Goal: Task Accomplishment & Management: Complete application form

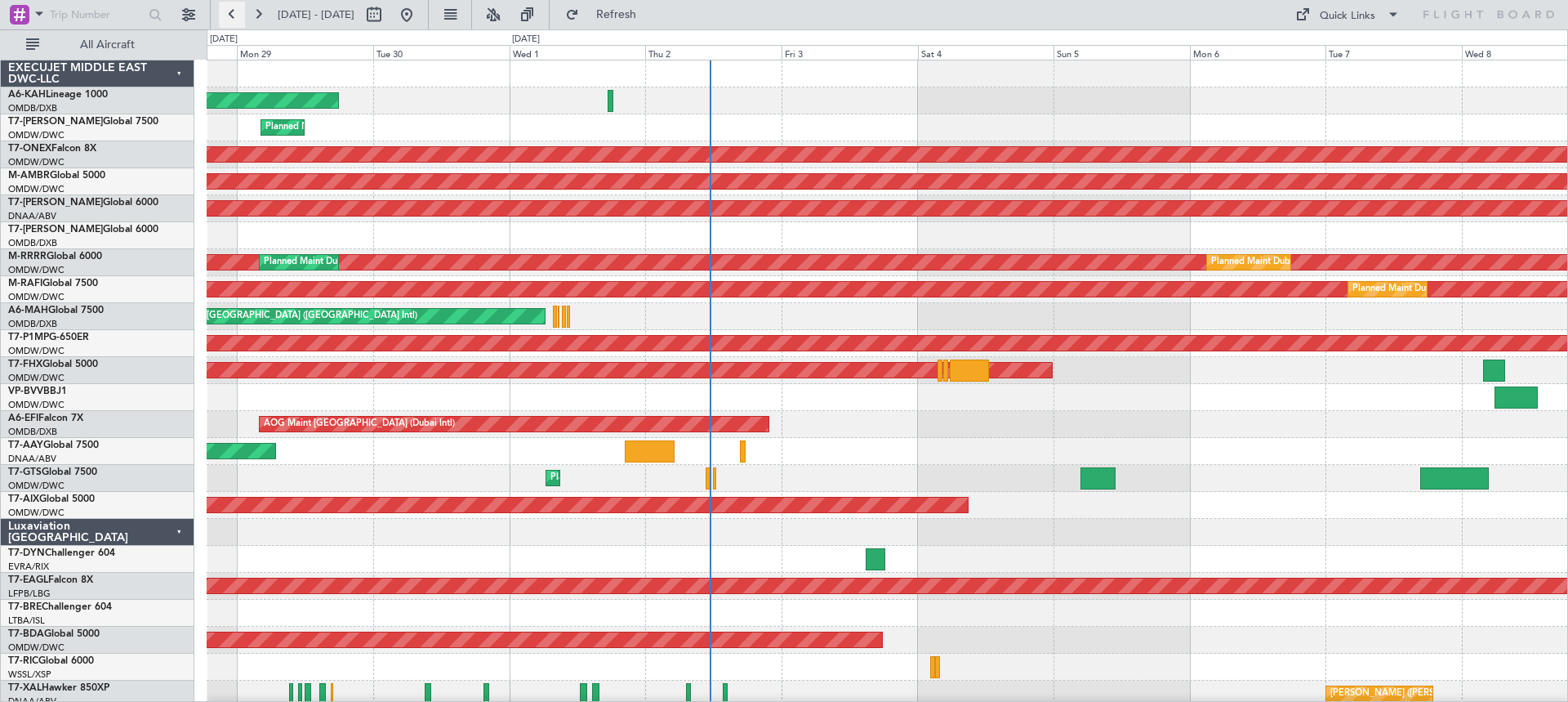
click at [235, 11] on button at bounding box center [232, 15] width 26 height 26
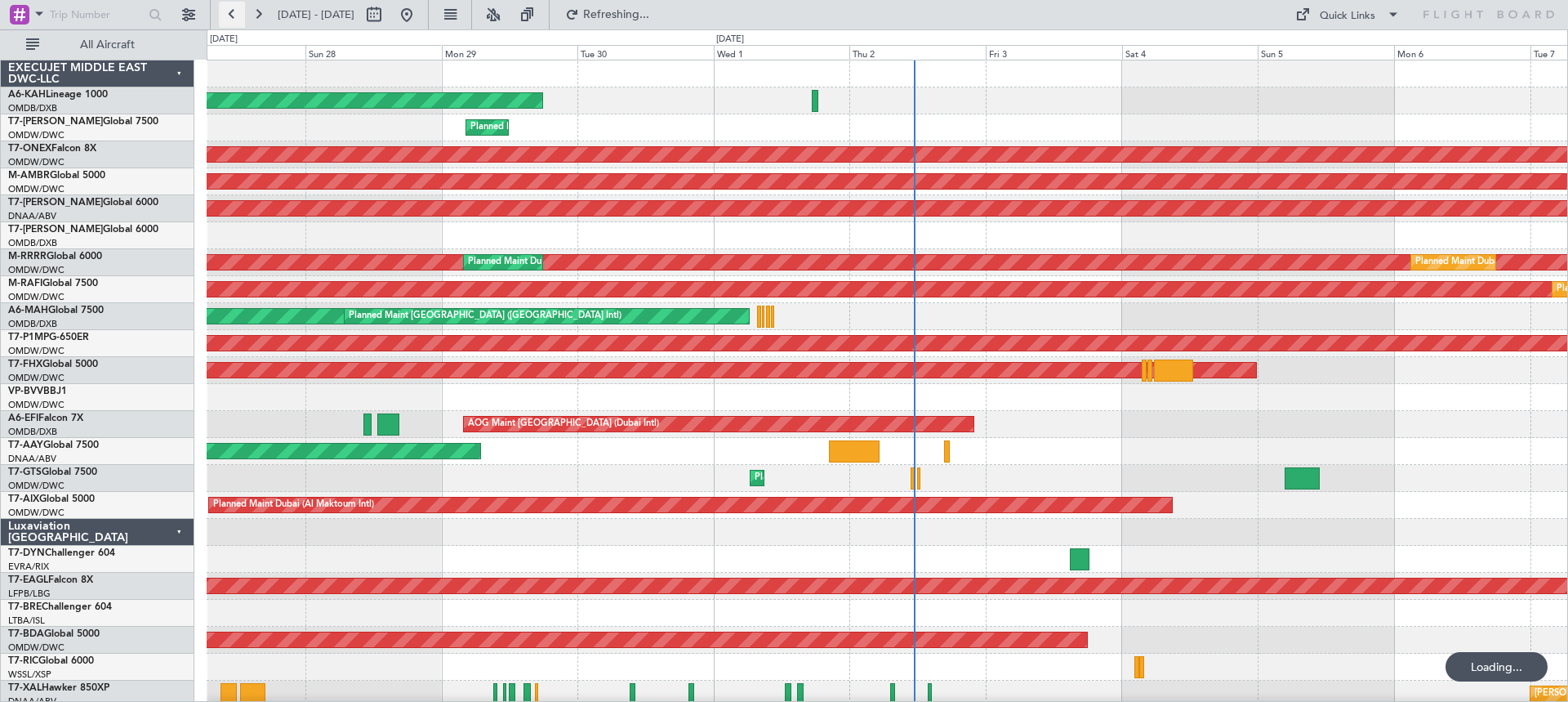
click at [235, 11] on button at bounding box center [232, 15] width 26 height 26
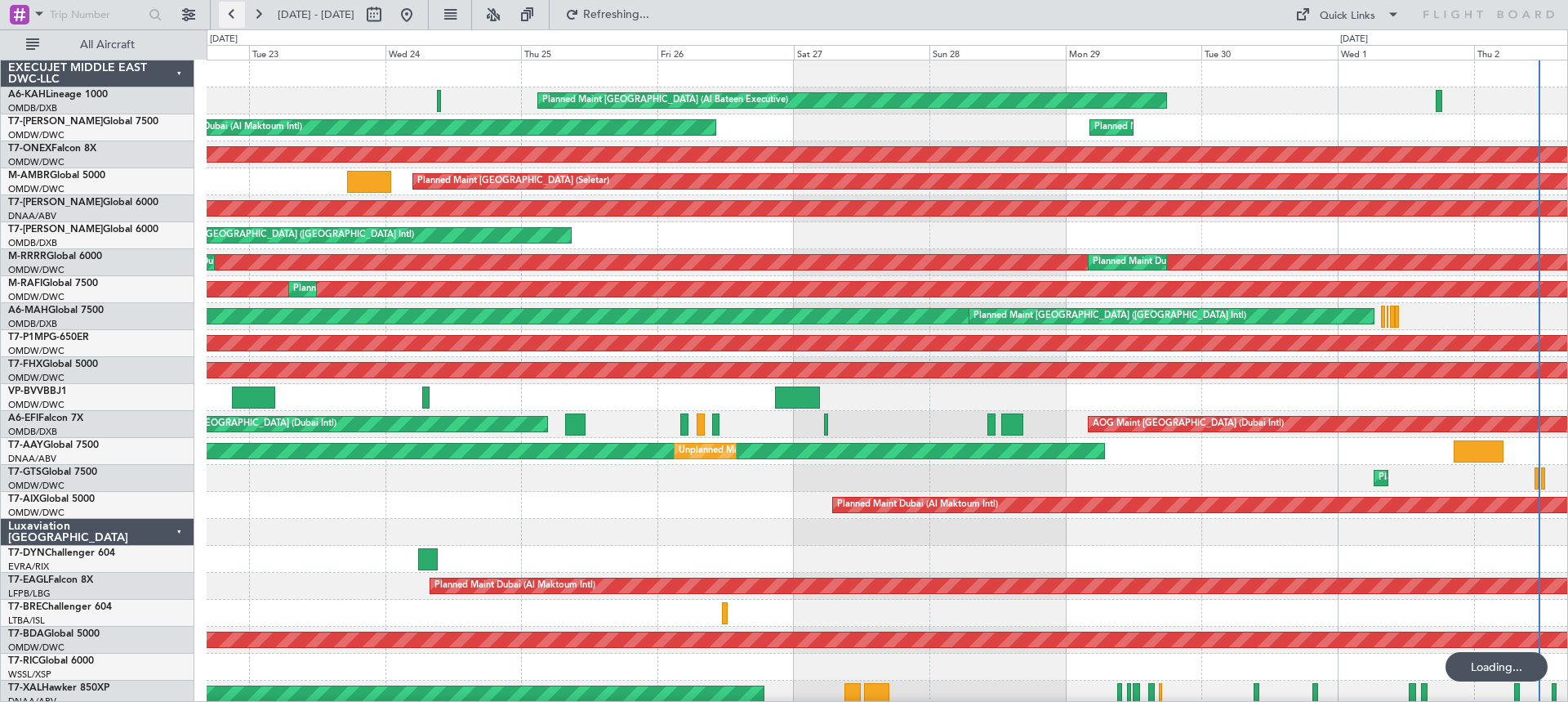
click at [235, 11] on button at bounding box center [232, 15] width 26 height 26
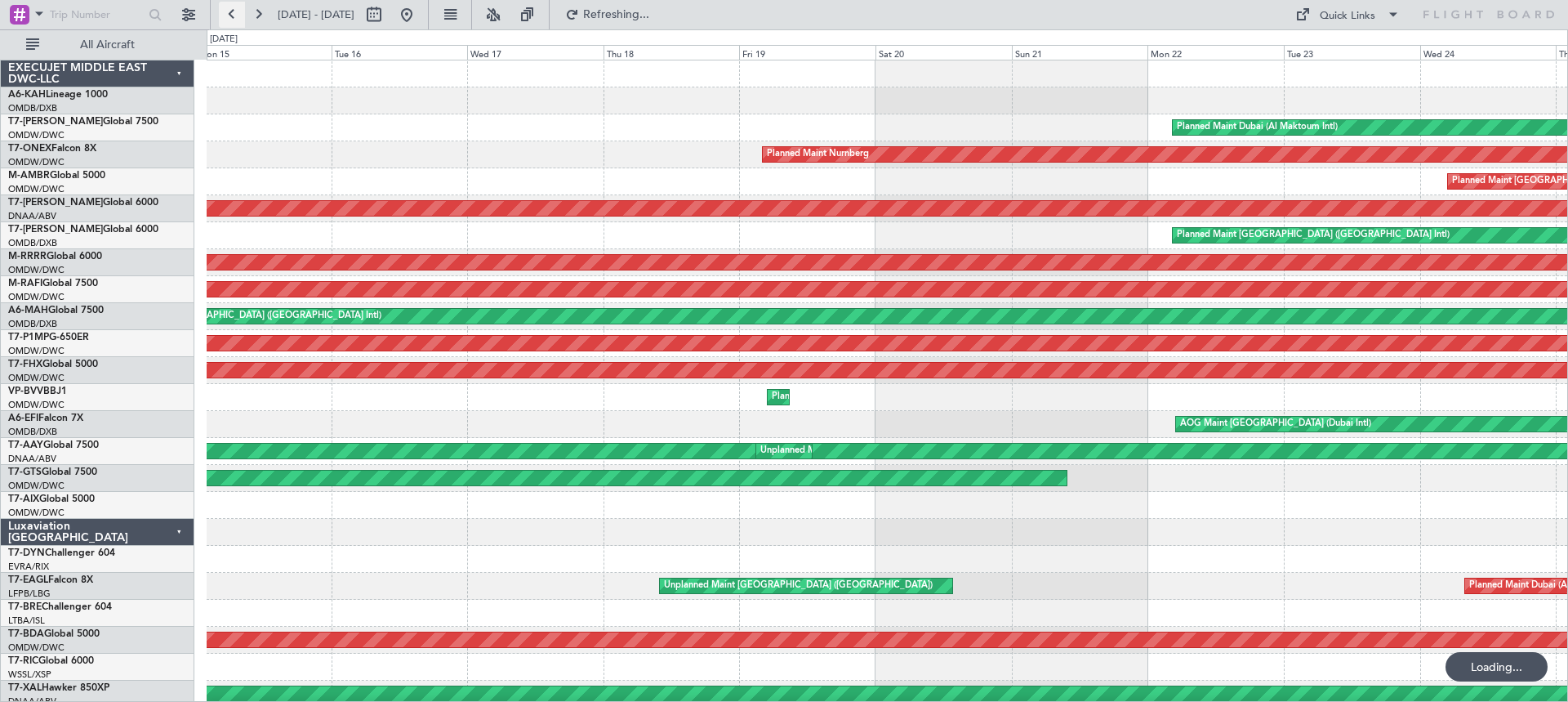
click at [235, 11] on button at bounding box center [232, 15] width 26 height 26
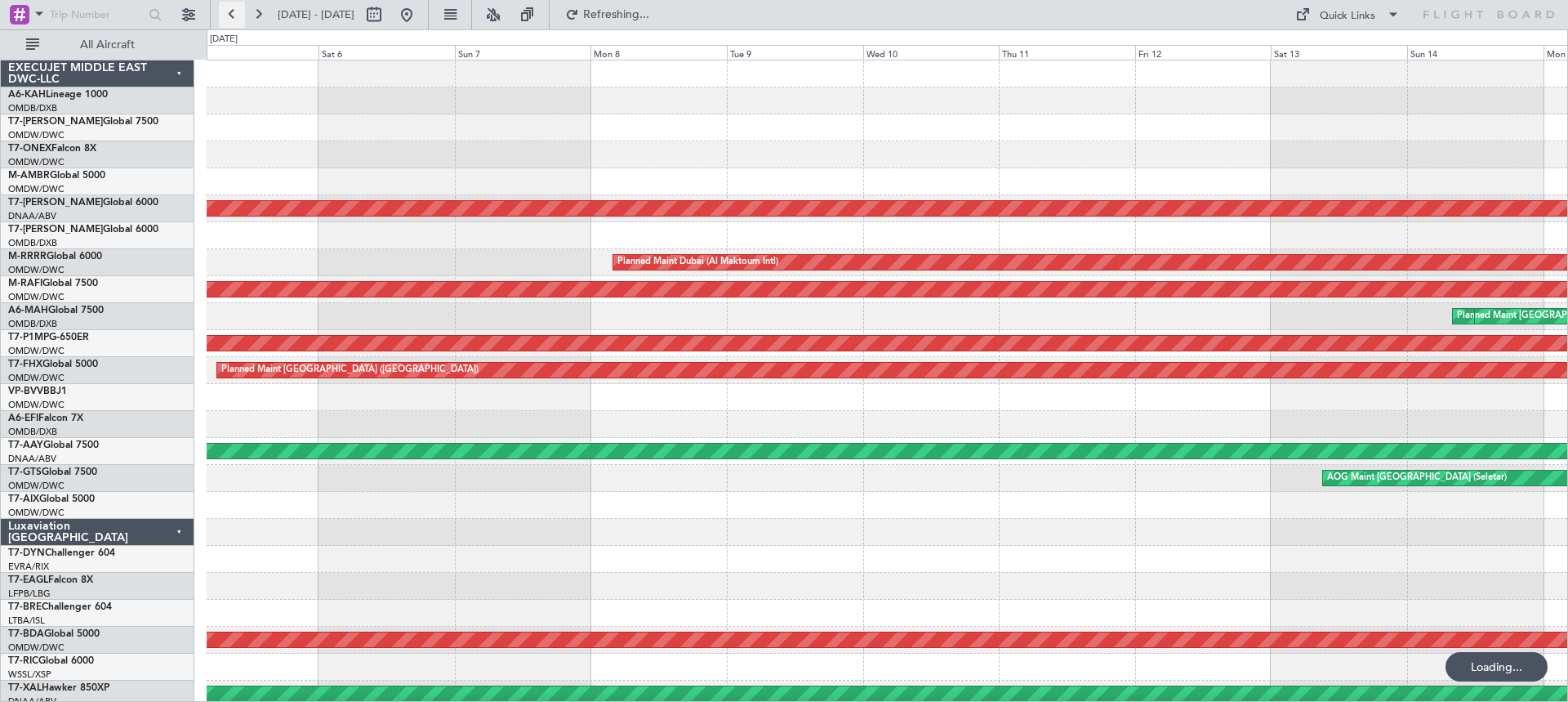
click at [235, 11] on button at bounding box center [232, 15] width 26 height 26
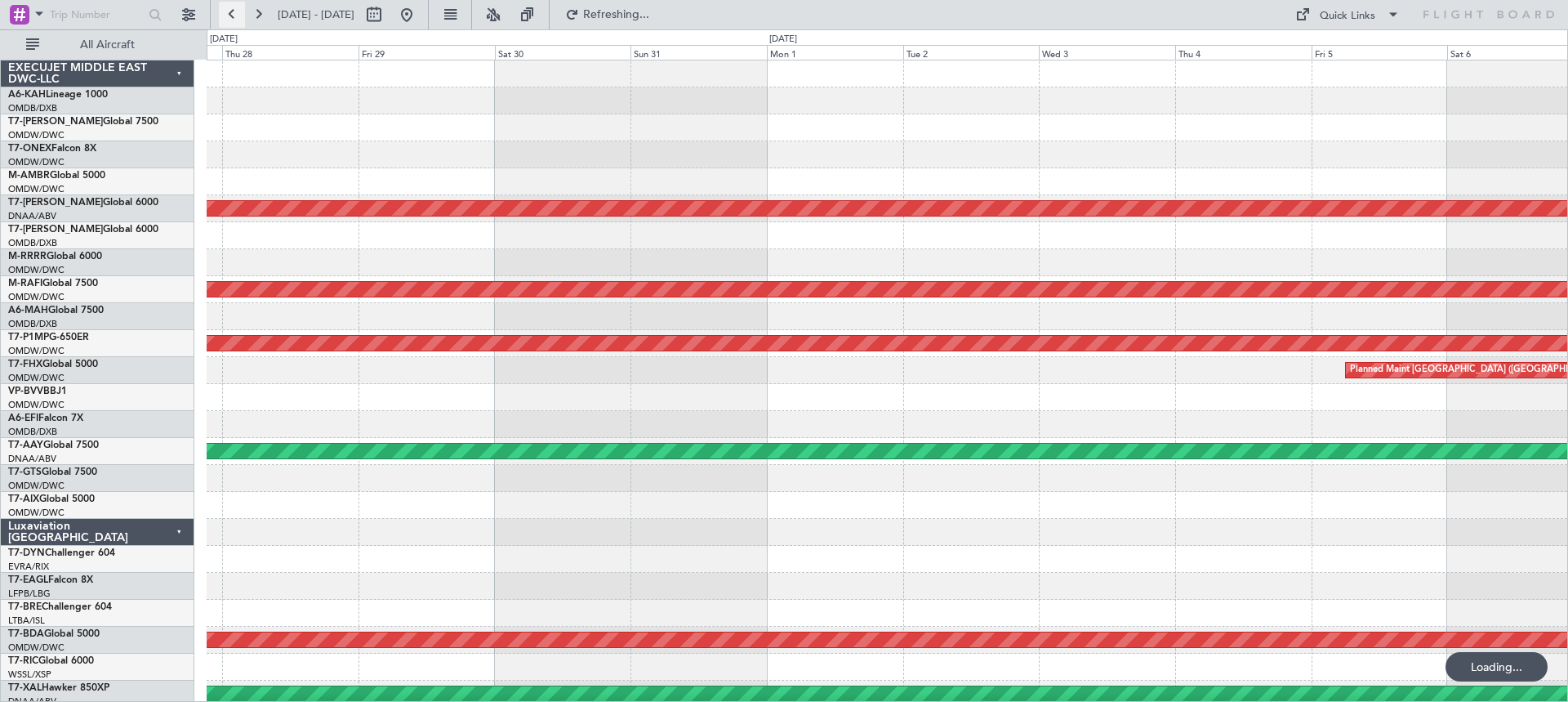
click at [235, 11] on button at bounding box center [232, 15] width 26 height 26
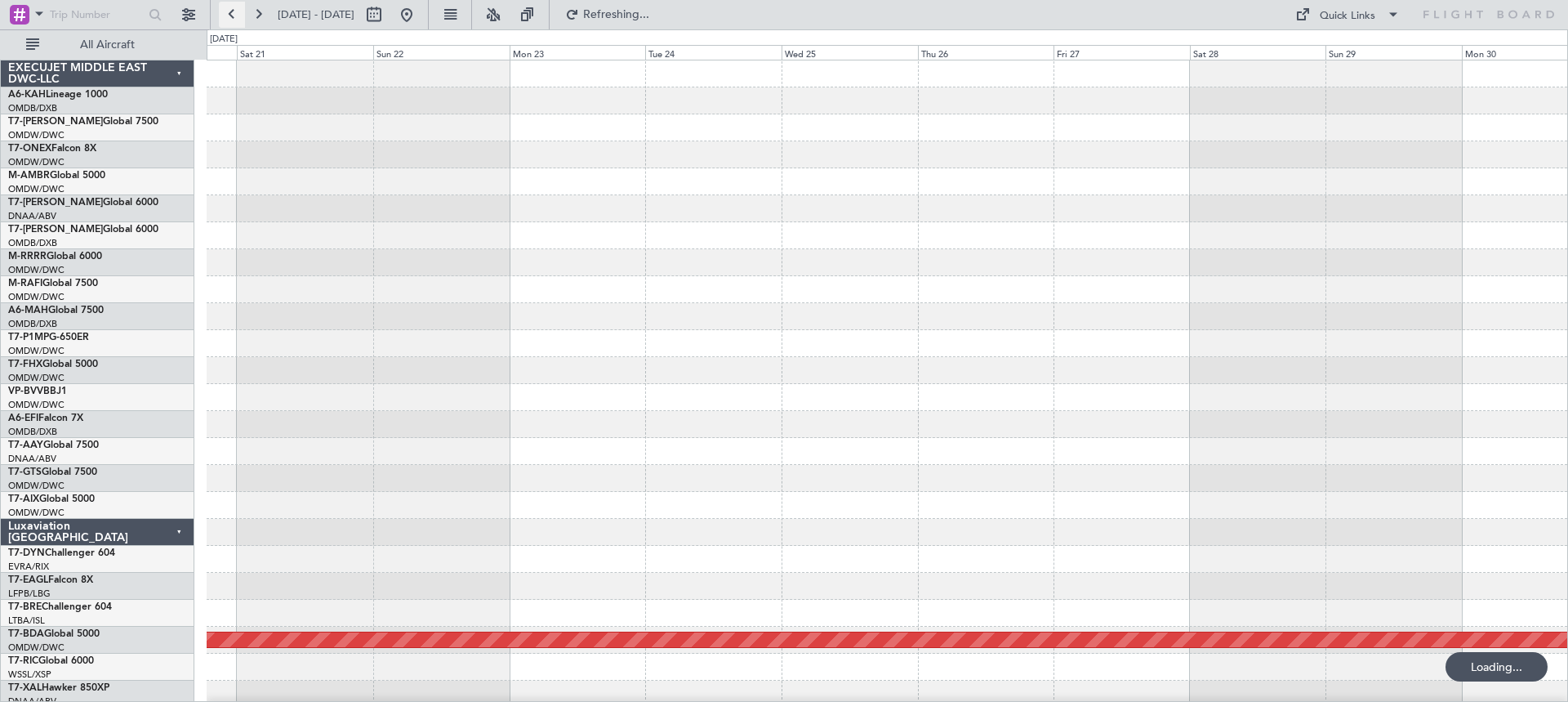
click at [235, 11] on button at bounding box center [232, 15] width 26 height 26
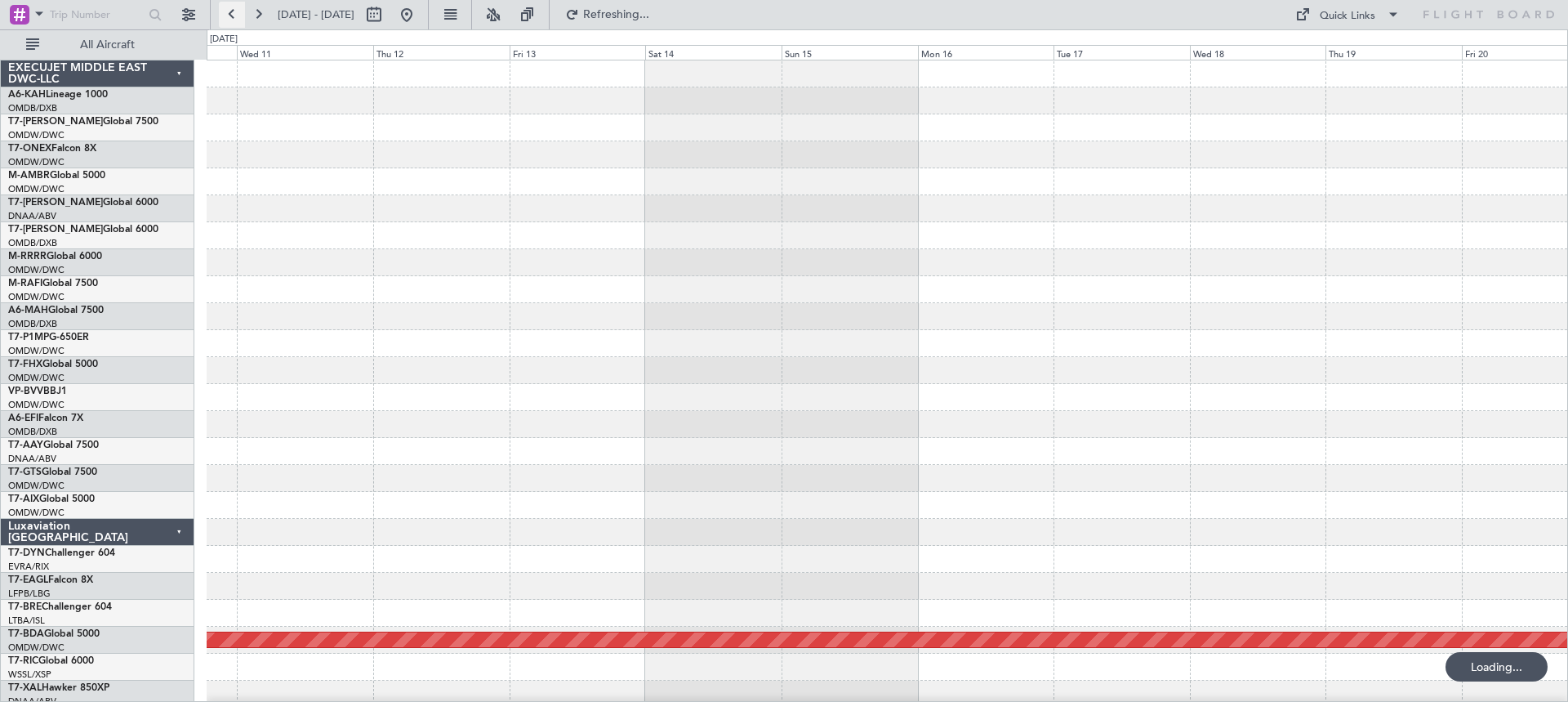
click at [235, 11] on button at bounding box center [232, 15] width 26 height 26
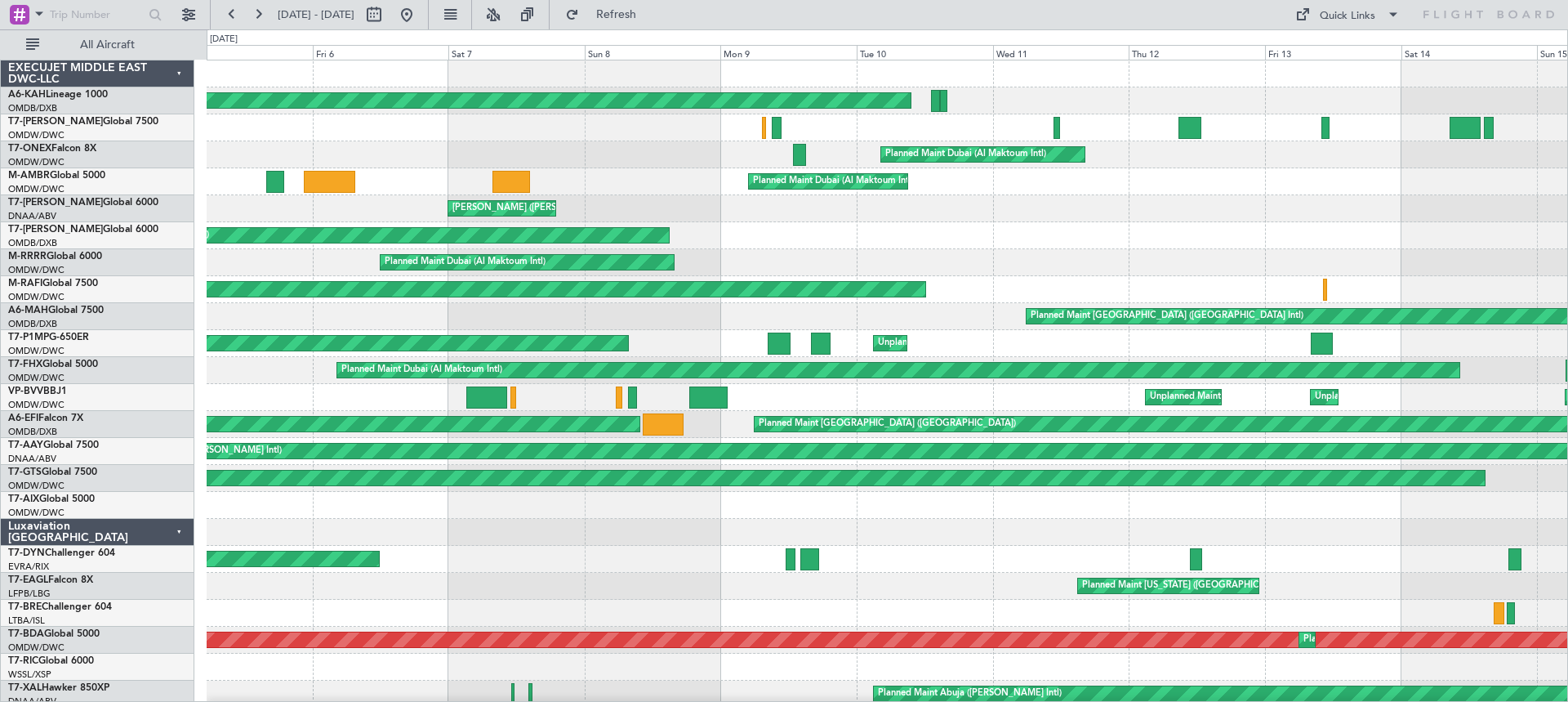
click at [206, 160] on div "Planned Maint [GEOGRAPHIC_DATA] (Al Bateen Executive) Planned Maint [GEOGRAPHIC…" at bounding box center [784, 366] width 1568 height 672
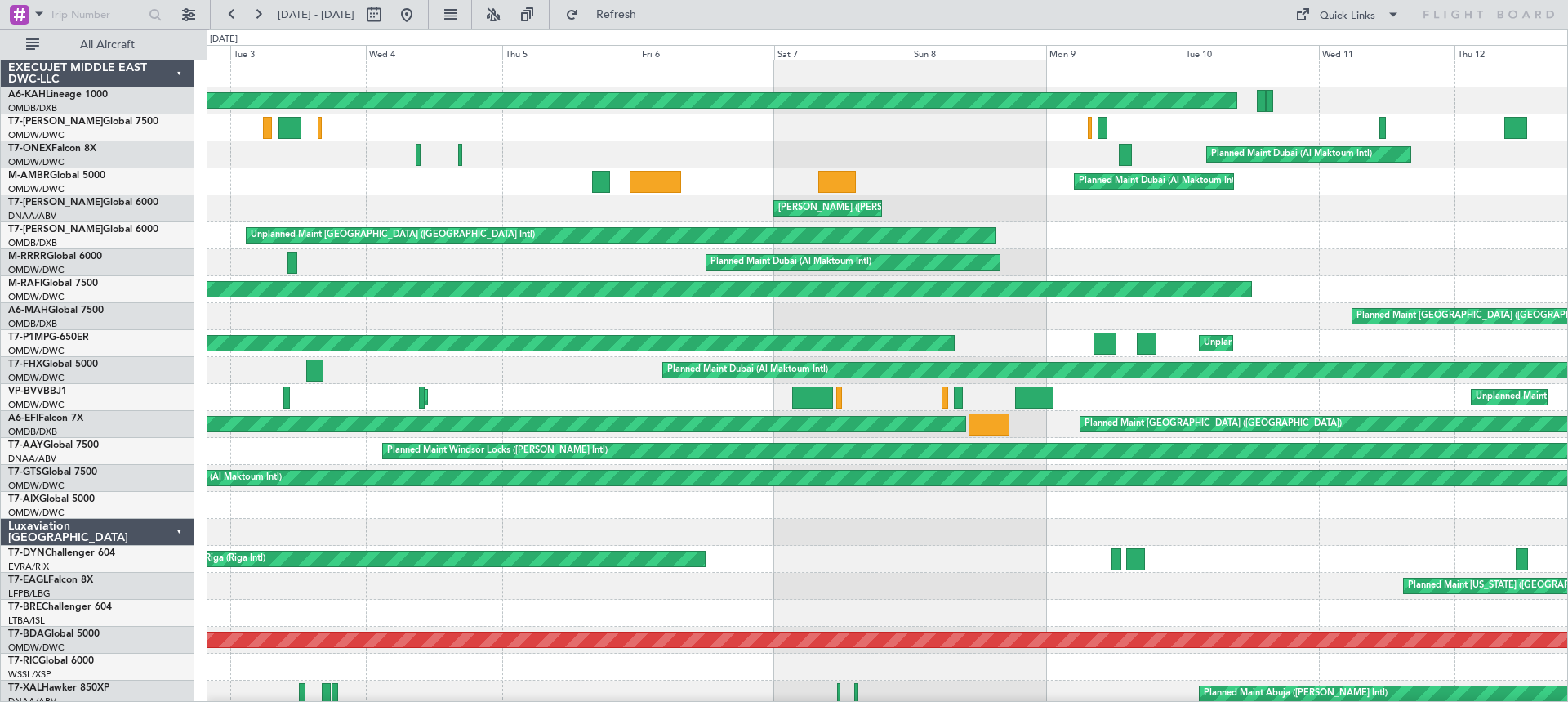
click at [679, 150] on div "Planned Maint [GEOGRAPHIC_DATA] (Al Bateen Executive) Planned Maint [GEOGRAPHIC…" at bounding box center [887, 681] width 1361 height 1240
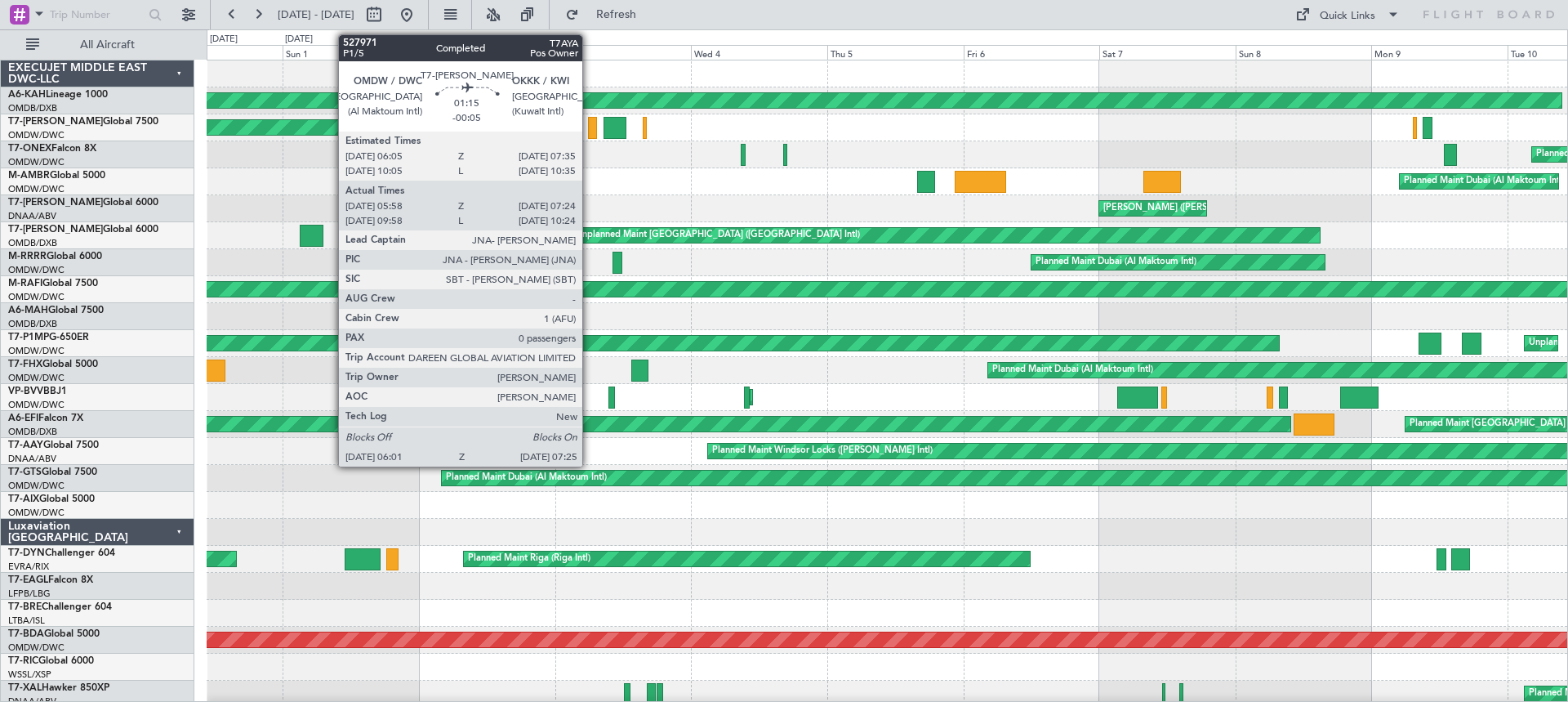
click at [590, 126] on div at bounding box center [592, 127] width 8 height 22
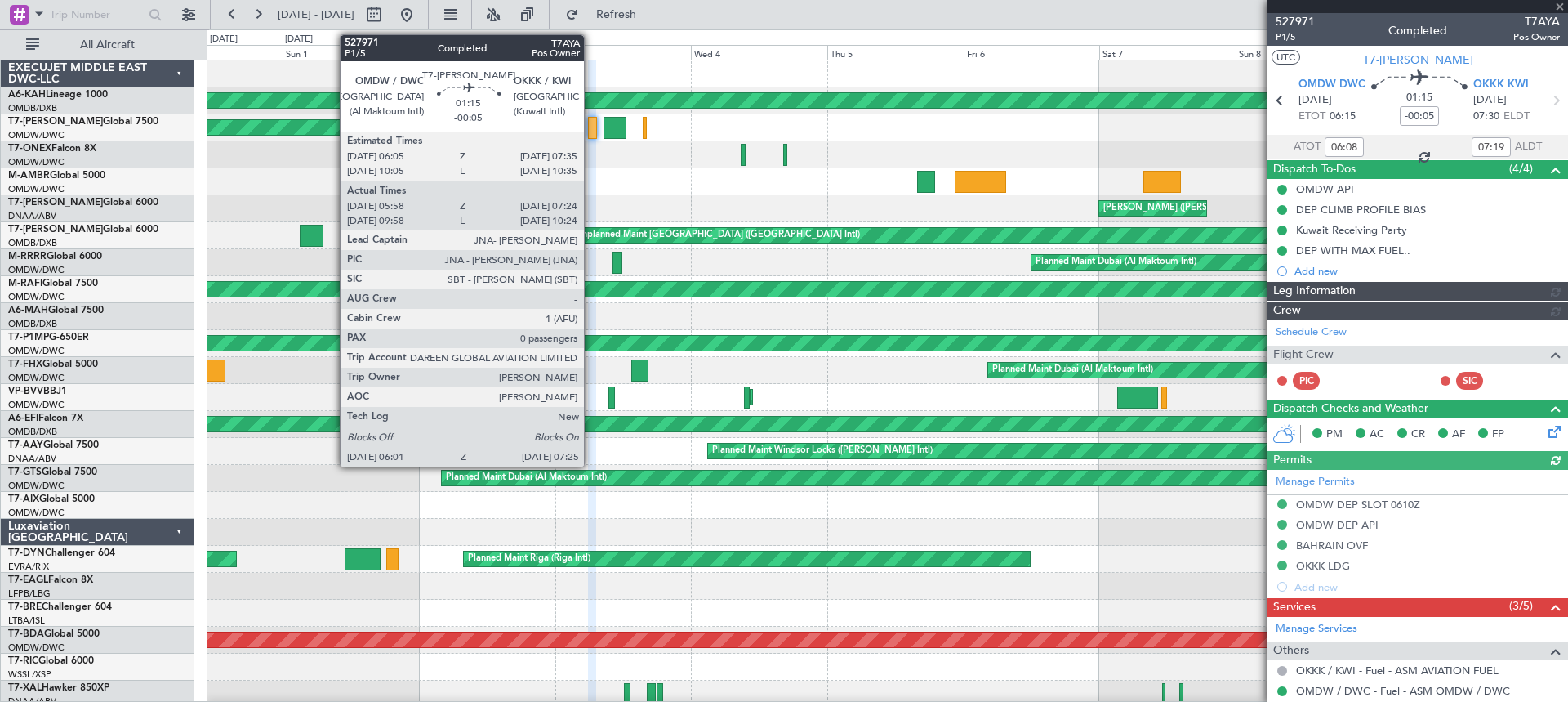
type input "[PERSON_NAME] (ANI)"
type input "6298"
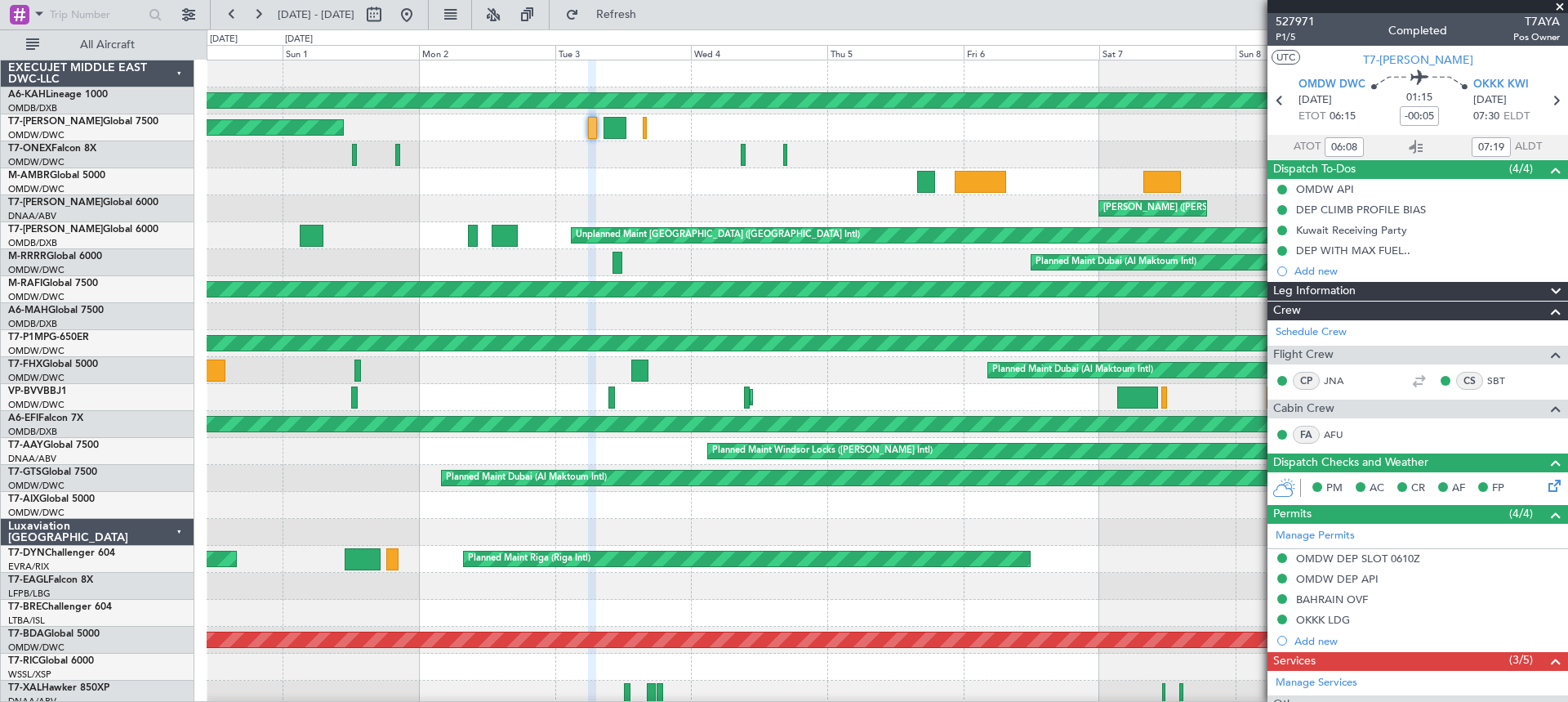
type input "10:08"
type input "10:19"
type input "06:08"
type input "07:19"
type input "10:08"
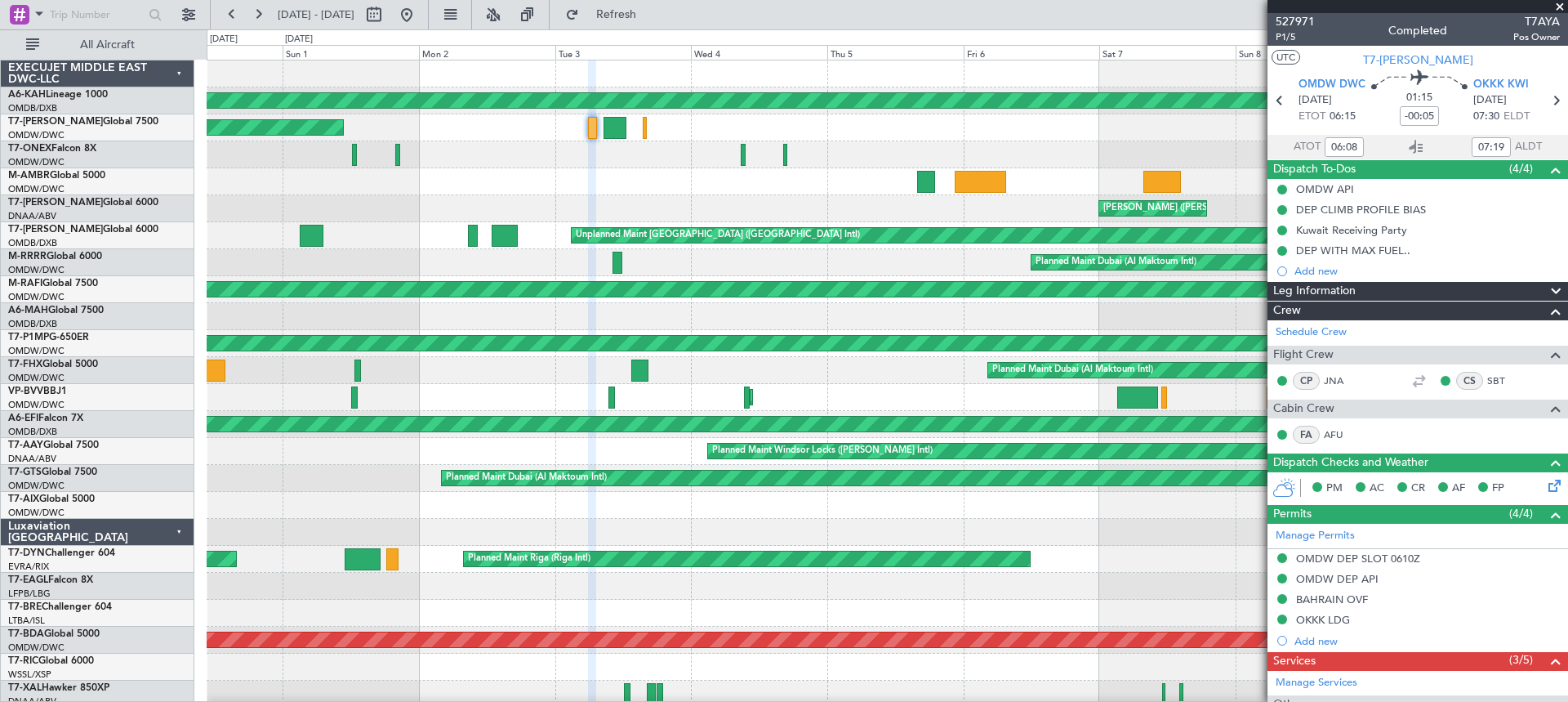
type input "10:19"
type input "06:08"
type input "07:19"
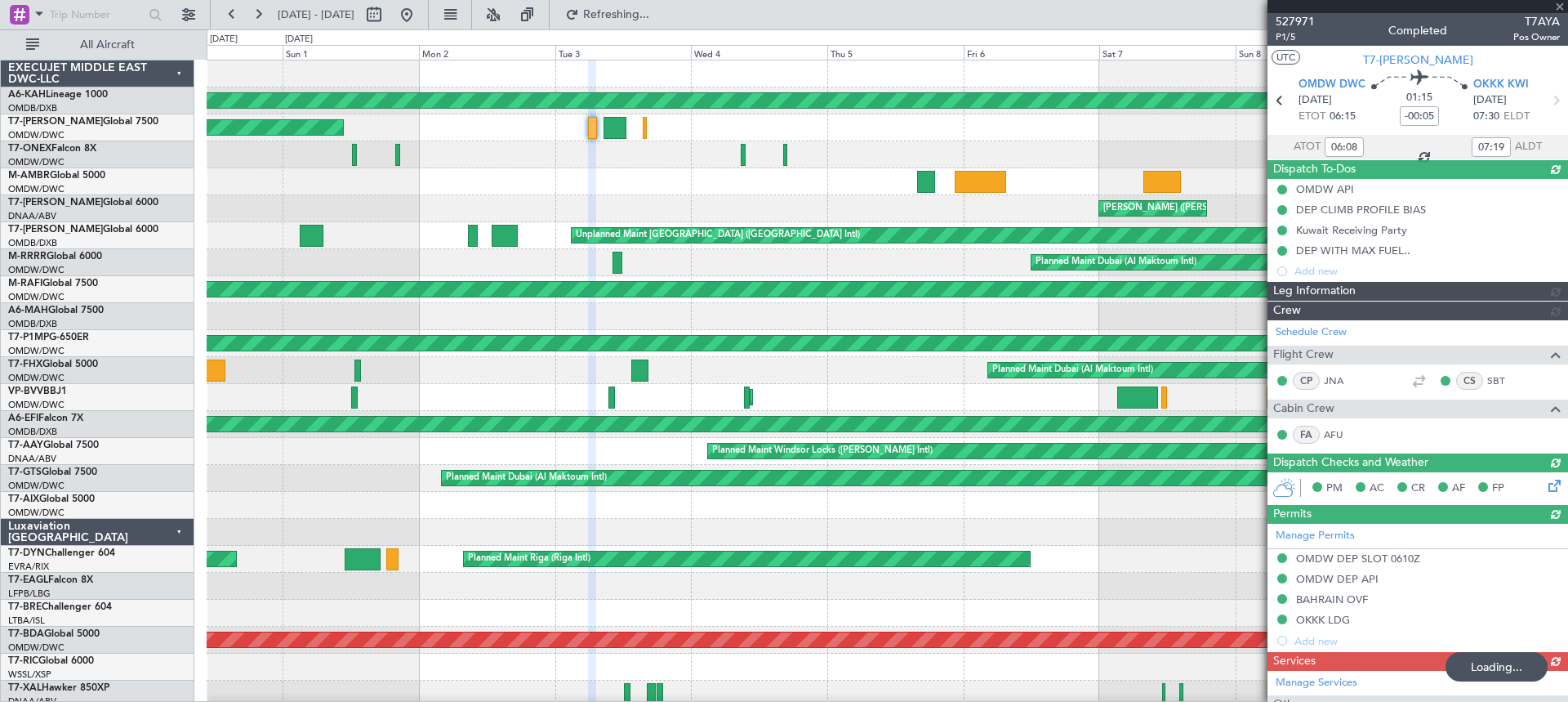
type input "[PERSON_NAME] (ANI)"
type input "6298"
type input "[PERSON_NAME] (ANI)"
type input "6298"
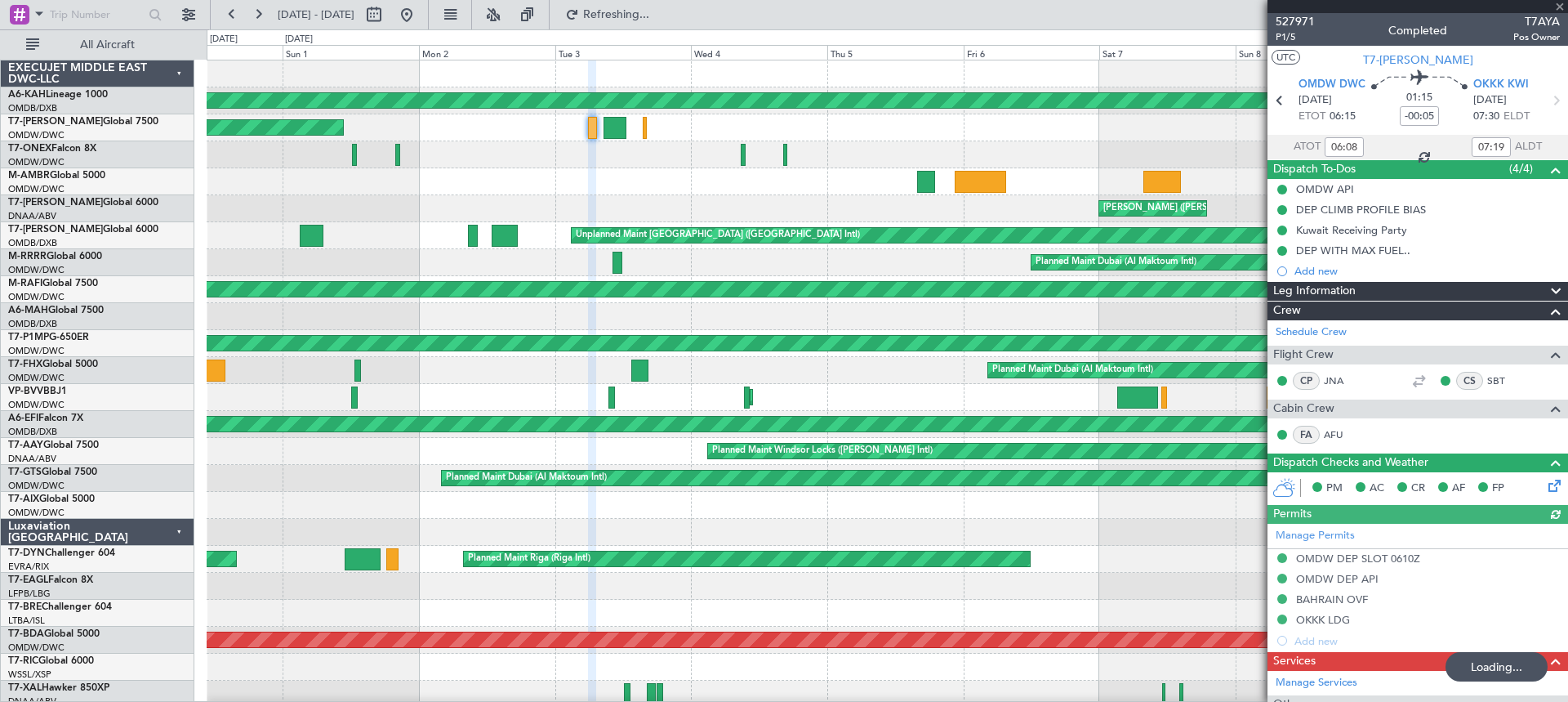
type input "[PERSON_NAME] (ANI)"
type input "6298"
type input "[PERSON_NAME] (ANI)"
type input "6298"
type input "[PERSON_NAME] (ANI)"
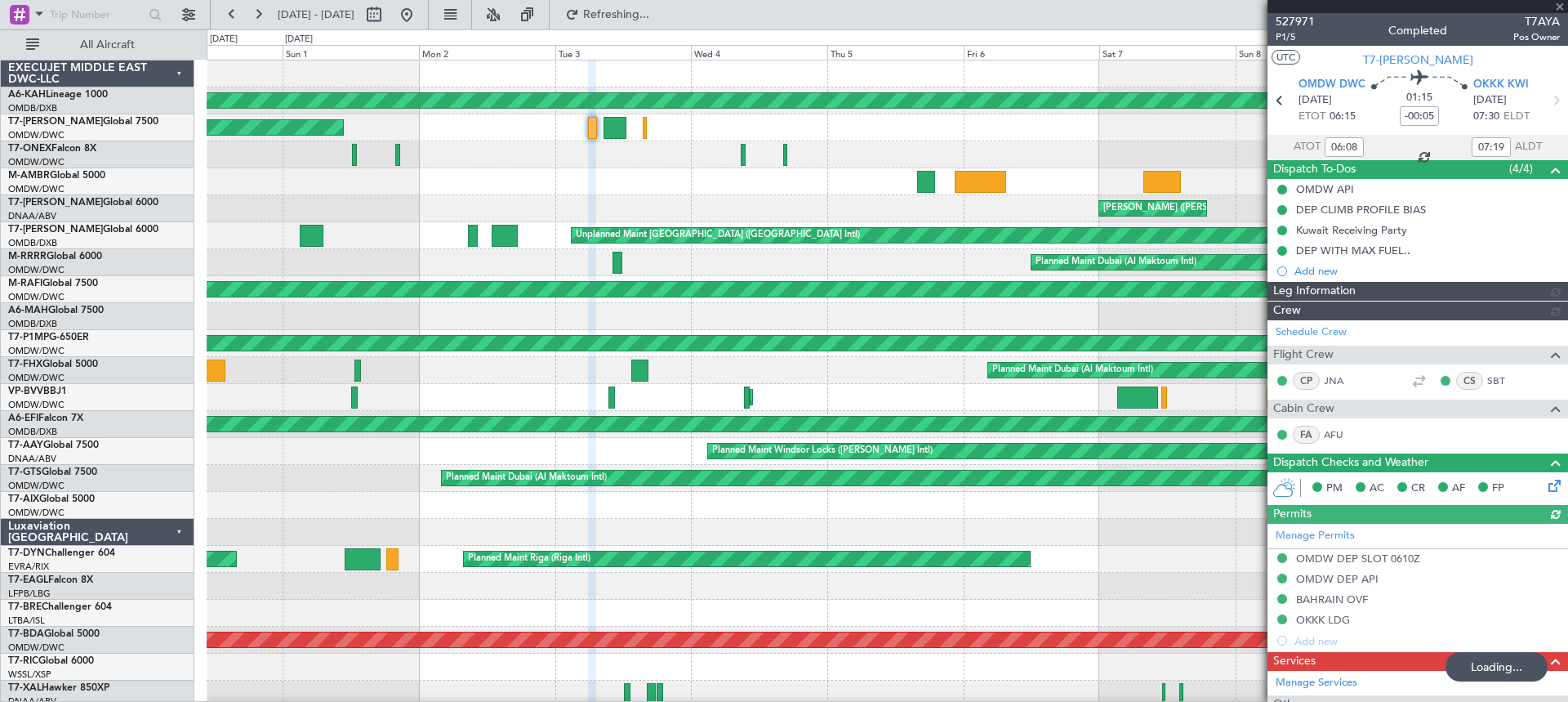
type input "6298"
type input "[PERSON_NAME] (ANI)"
type input "6298"
type input "[PERSON_NAME] (ANI)"
type input "6298"
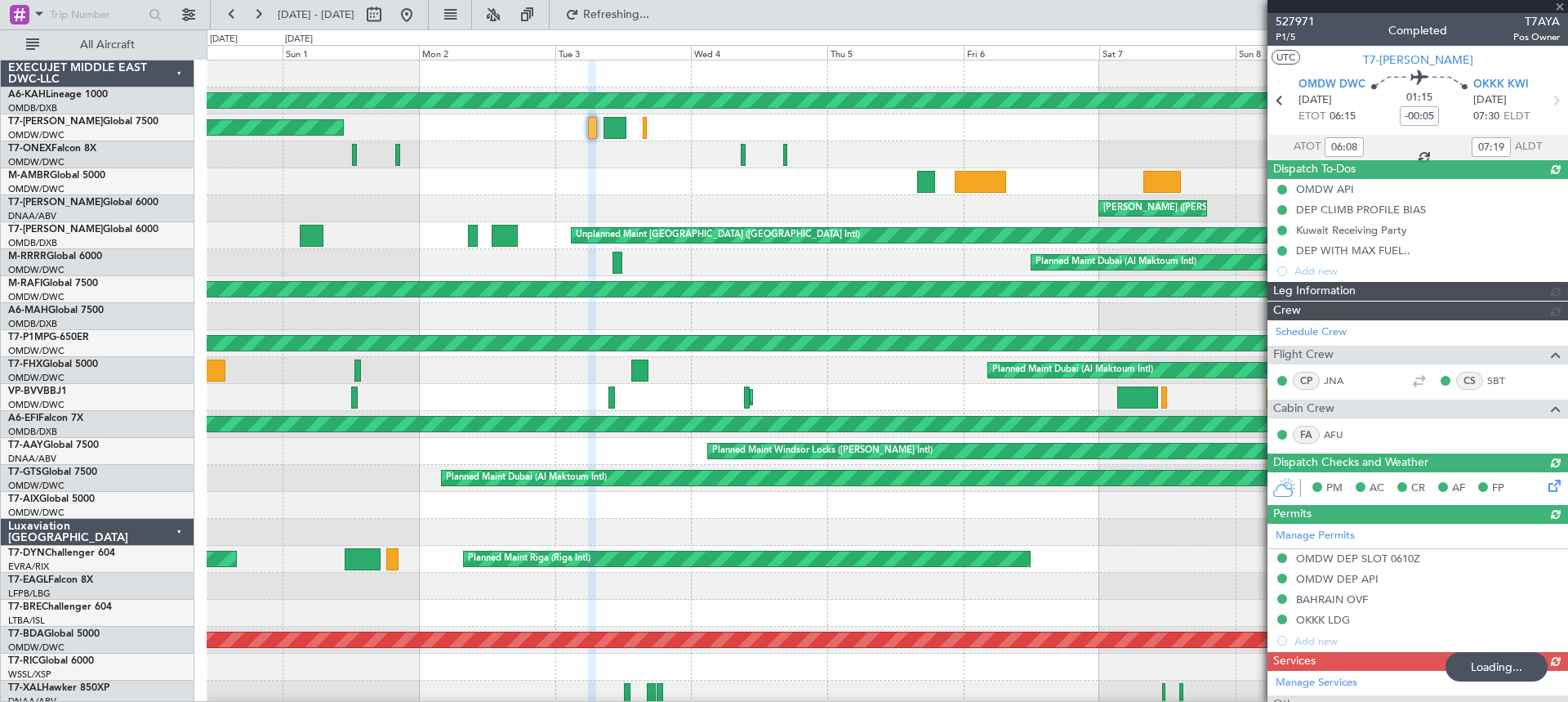
type input "[PERSON_NAME] (ANI)"
type input "6298"
